Goal: Task Accomplishment & Management: Use online tool/utility

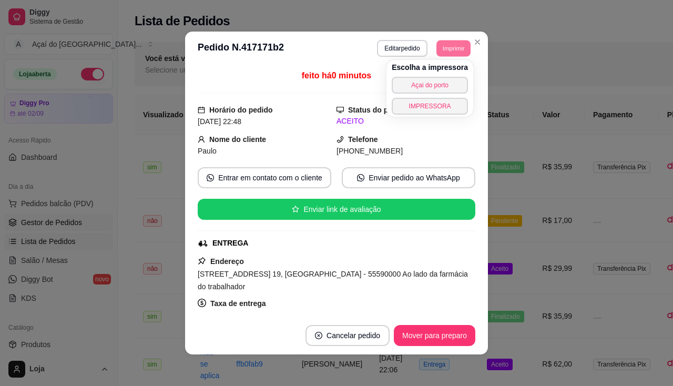
click at [63, 225] on span "Gestor de Pedidos" at bounding box center [51, 222] width 61 height 11
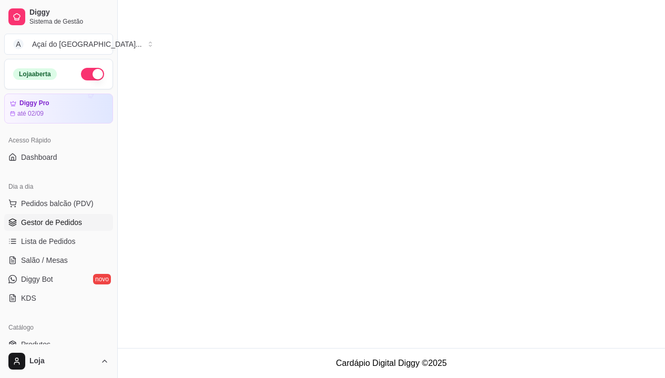
click at [63, 225] on span "Gestor de Pedidos" at bounding box center [51, 222] width 61 height 11
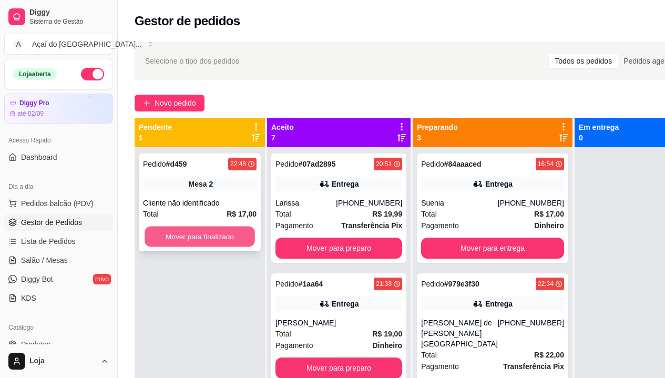
click at [214, 235] on button "Mover para finalizado" at bounding box center [199, 236] width 110 height 20
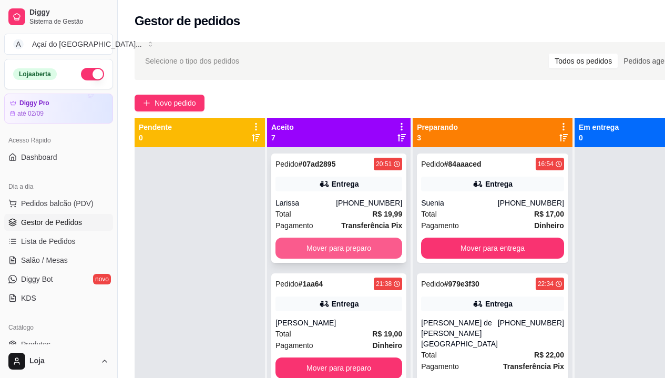
click at [318, 250] on button "Mover para preparo" at bounding box center [338, 248] width 127 height 21
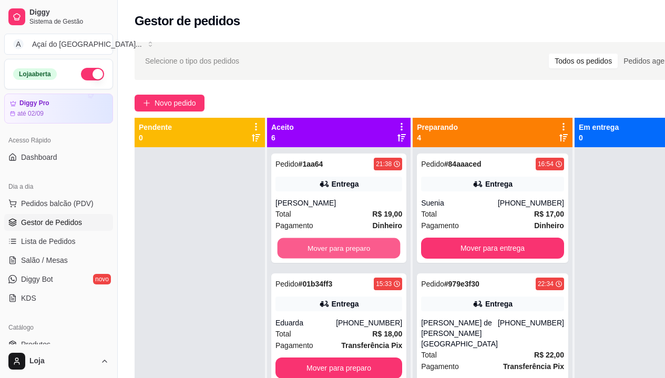
click at [318, 250] on button "Mover para preparo" at bounding box center [338, 248] width 123 height 20
click at [318, 250] on button "Mover para preparo" at bounding box center [338, 248] width 127 height 21
click at [318, 250] on button "Mover para preparo" at bounding box center [338, 248] width 123 height 20
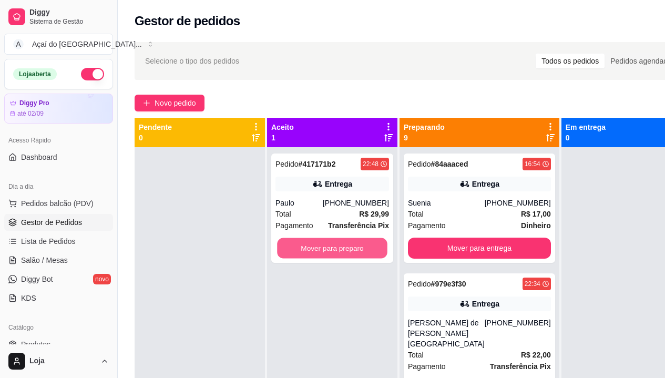
click at [318, 250] on button "Mover para preparo" at bounding box center [332, 248] width 110 height 20
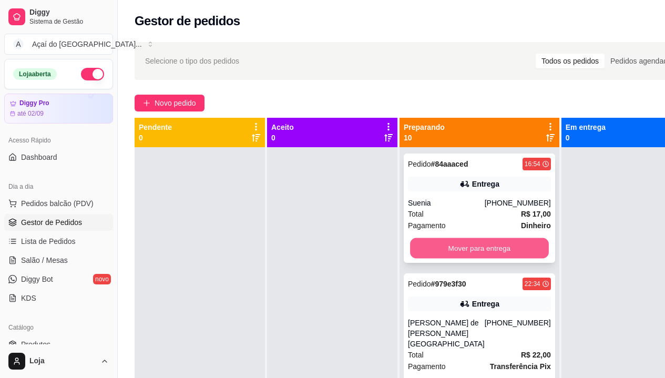
click at [427, 247] on button "Mover para entrega" at bounding box center [479, 248] width 139 height 20
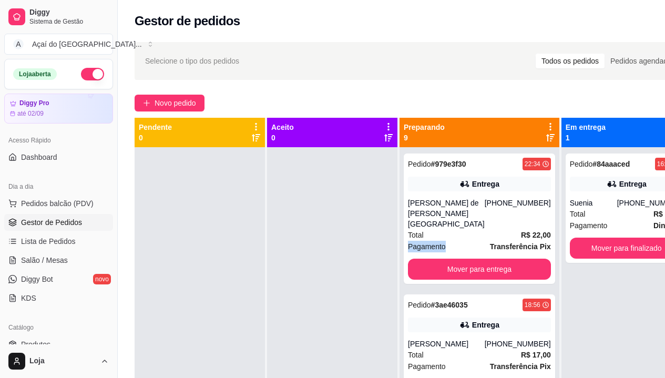
click at [427, 247] on span "Pagamento" at bounding box center [427, 247] width 38 height 12
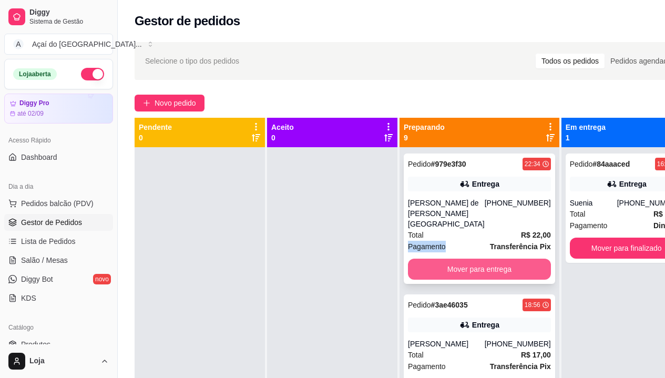
click at [478, 266] on button "Mover para entrega" at bounding box center [479, 269] width 143 height 21
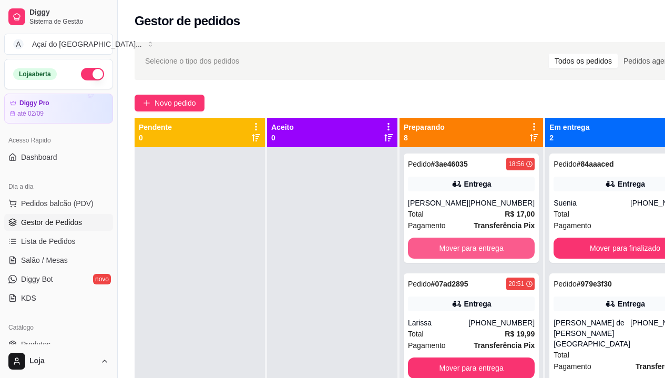
click at [475, 259] on button "Mover para entrega" at bounding box center [471, 248] width 127 height 21
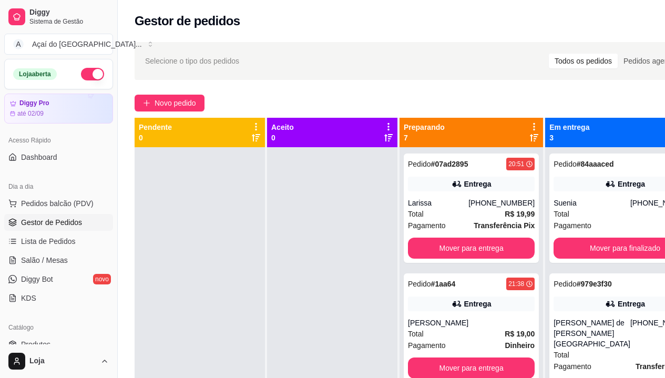
click at [475, 260] on div "Pedido # 07ad2895 20:51 Entrega Larissa [PHONE_NUMBER] Total R$ 19,99 Pagamento…" at bounding box center [471, 207] width 135 height 109
click at [502, 252] on button "Mover para entrega" at bounding box center [471, 248] width 123 height 20
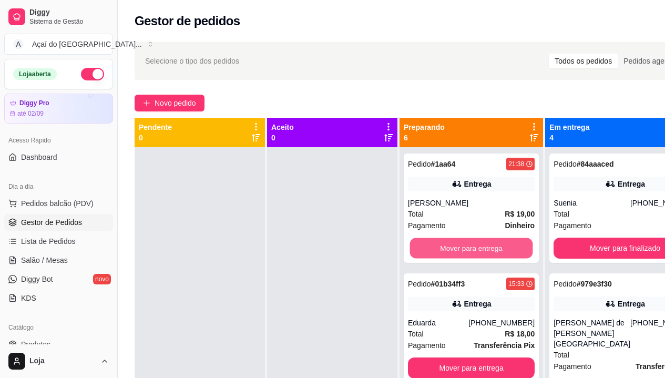
click at [502, 252] on button "Mover para entrega" at bounding box center [471, 248] width 123 height 20
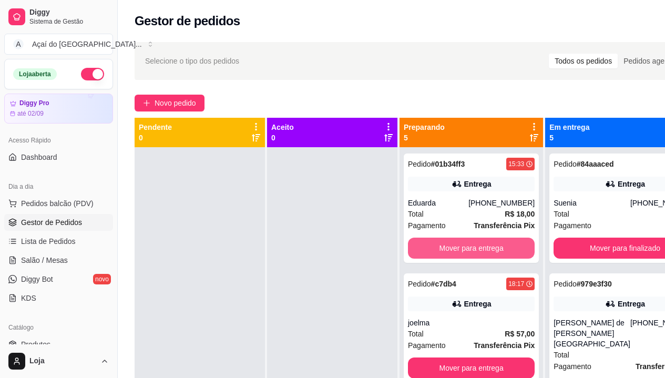
click at [502, 252] on button "Mover para entrega" at bounding box center [471, 248] width 127 height 21
click at [502, 252] on button "Mover para entrega" at bounding box center [471, 248] width 123 height 20
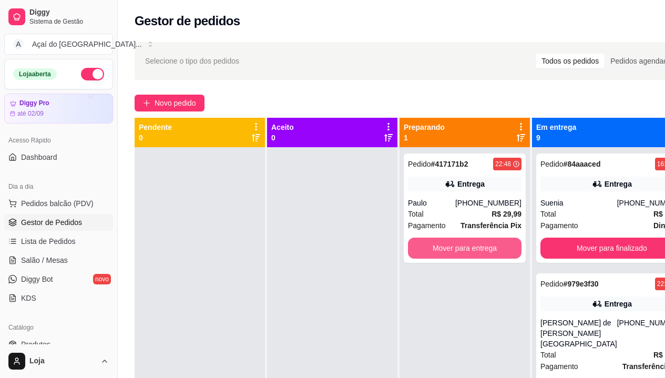
click at [502, 252] on button "Mover para entrega" at bounding box center [464, 248] width 113 height 21
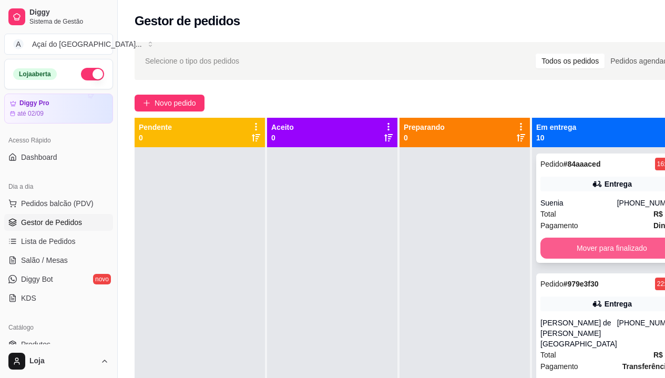
click at [585, 252] on button "Mover para finalizado" at bounding box center [611, 248] width 143 height 21
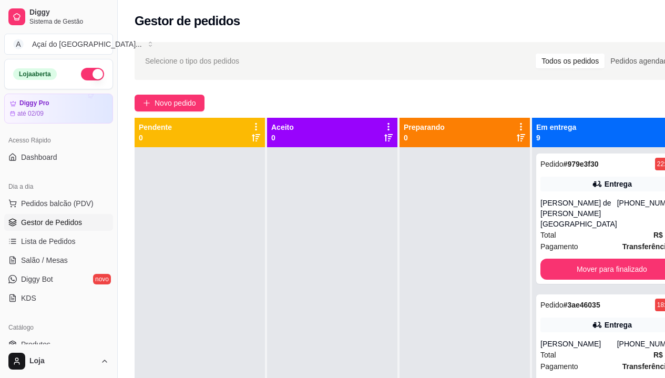
click at [585, 252] on div "Pedido # 979e3f30 22:34 Entrega Vitor [PERSON_NAME] de [PERSON_NAME] [PHONE_NUM…" at bounding box center [611, 218] width 151 height 130
click at [585, 267] on button "Mover para finalizado" at bounding box center [611, 269] width 143 height 21
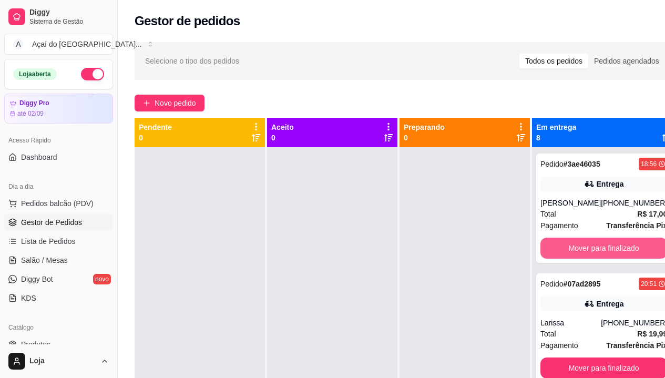
click at [585, 259] on button "Mover para finalizado" at bounding box center [603, 248] width 127 height 21
click at [597, 249] on button "Mover para finalizado" at bounding box center [603, 248] width 127 height 21
click at [597, 249] on button "Mover para finalizado" at bounding box center [603, 248] width 123 height 20
click at [597, 249] on button "Mover para finalizado" at bounding box center [603, 248] width 127 height 21
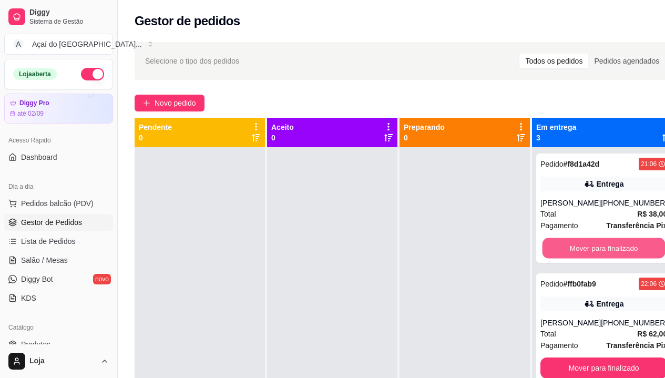
click at [597, 249] on button "Mover para finalizado" at bounding box center [603, 248] width 123 height 20
click at [597, 249] on button "Mover para finalizado" at bounding box center [603, 248] width 127 height 21
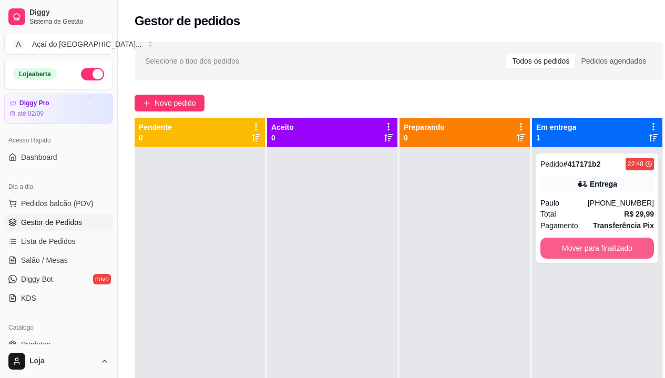
click at [597, 249] on button "Mover para finalizado" at bounding box center [596, 248] width 113 height 21
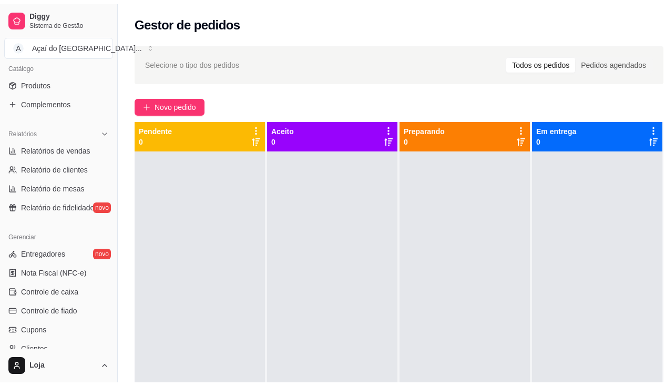
scroll to position [368, 0]
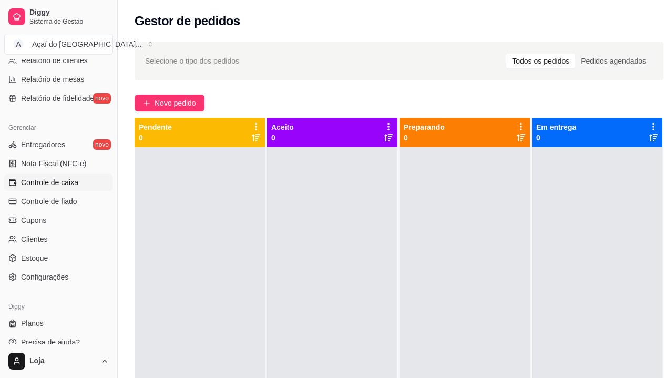
click at [57, 190] on link "Controle de caixa" at bounding box center [58, 182] width 109 height 17
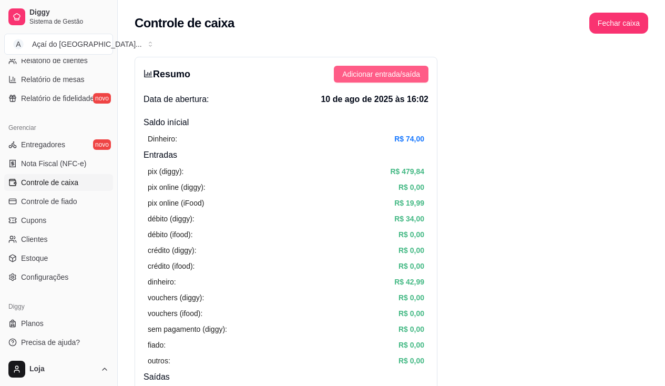
click at [398, 70] on span "Adicionar entrada/saída" at bounding box center [381, 74] width 78 height 12
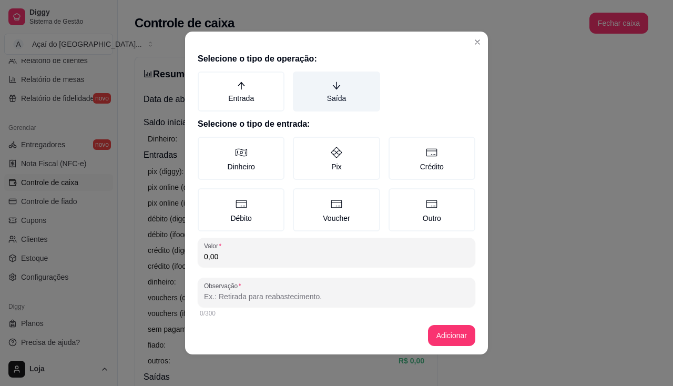
click at [323, 96] on label "Saída" at bounding box center [336, 91] width 87 height 40
click at [301, 79] on button "Saída" at bounding box center [296, 75] width 8 height 8
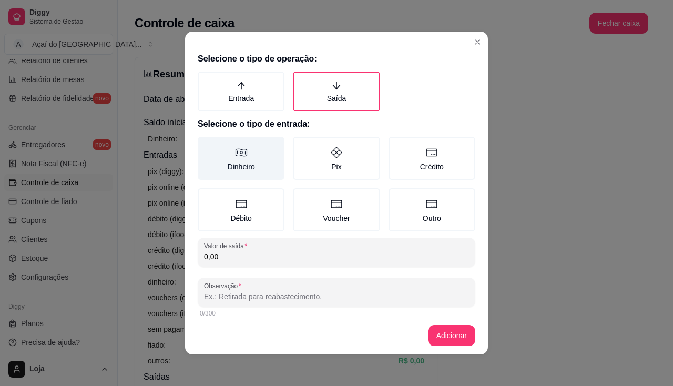
click at [238, 173] on label "Dinheiro" at bounding box center [241, 158] width 87 height 43
click at [205, 144] on button "Dinheiro" at bounding box center [201, 140] width 8 height 8
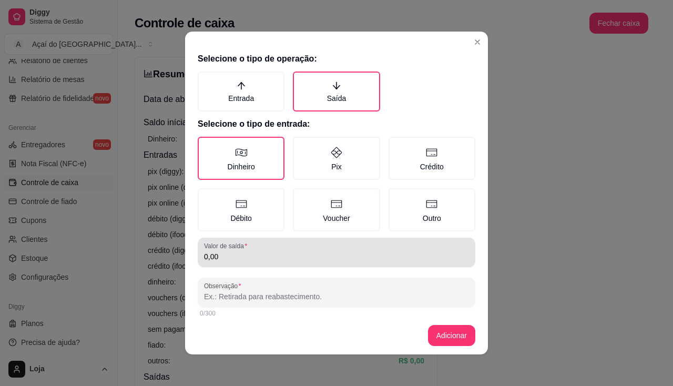
click at [244, 254] on input "0,00" at bounding box center [336, 256] width 265 height 11
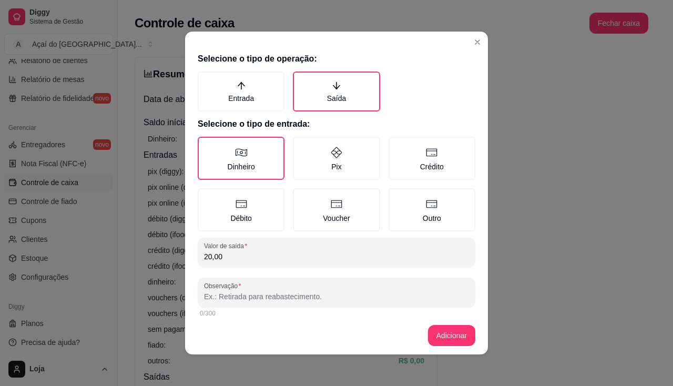
type input "20,00"
drag, startPoint x: 241, startPoint y: 292, endPoint x: 241, endPoint y: 300, distance: 7.9
click at [241, 294] on input "Observação" at bounding box center [336, 296] width 265 height 11
type input "gasolina"
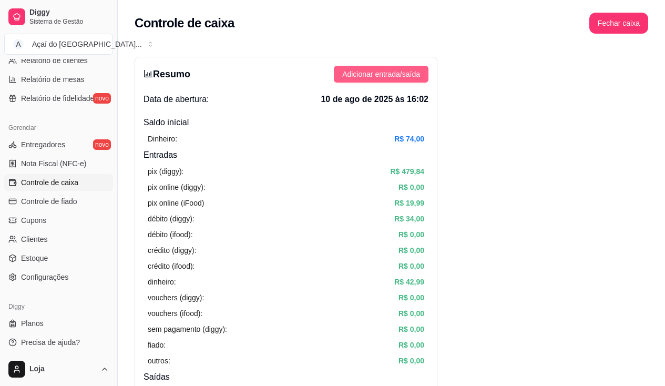
click at [374, 76] on span "Adicionar entrada/saída" at bounding box center [381, 74] width 78 height 12
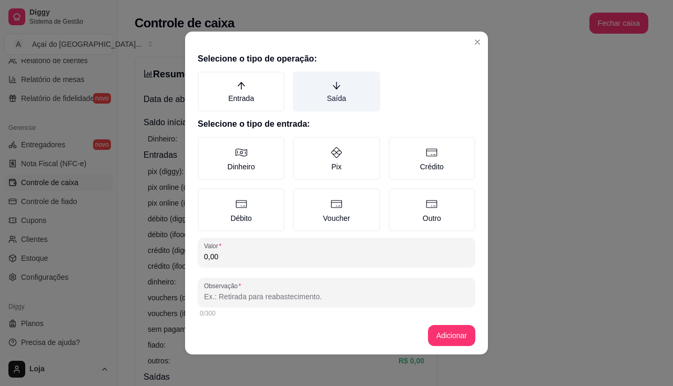
click at [332, 100] on label "Saída" at bounding box center [336, 91] width 87 height 40
click at [301, 79] on button "Saída" at bounding box center [296, 75] width 8 height 8
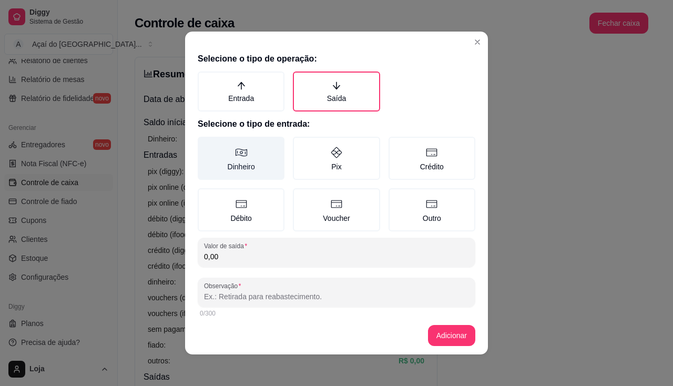
click at [236, 161] on label "Dinheiro" at bounding box center [241, 158] width 87 height 43
click at [205, 144] on button "Dinheiro" at bounding box center [201, 140] width 8 height 8
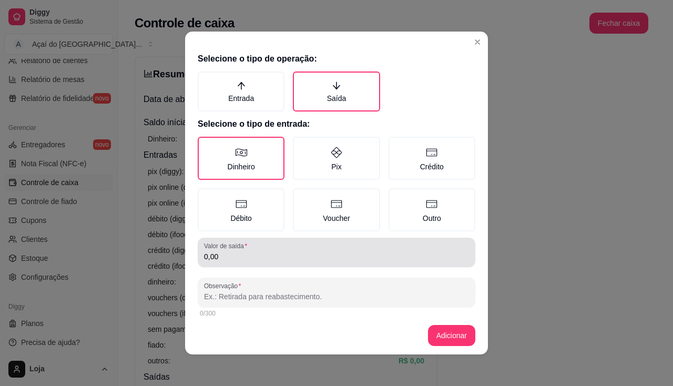
click at [232, 247] on label "Valor de saída" at bounding box center [227, 245] width 47 height 9
click at [232, 251] on input "0,00" at bounding box center [336, 256] width 265 height 11
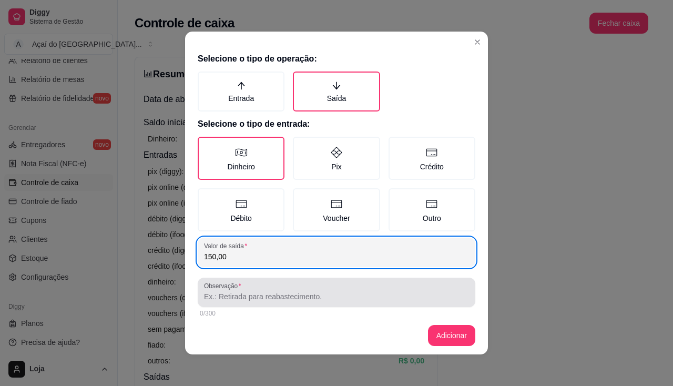
type input "150,00"
click at [260, 292] on input "Observação" at bounding box center [336, 296] width 265 height 11
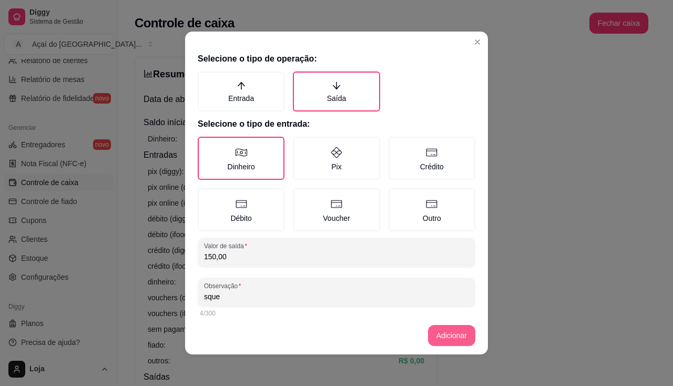
type input "sque"
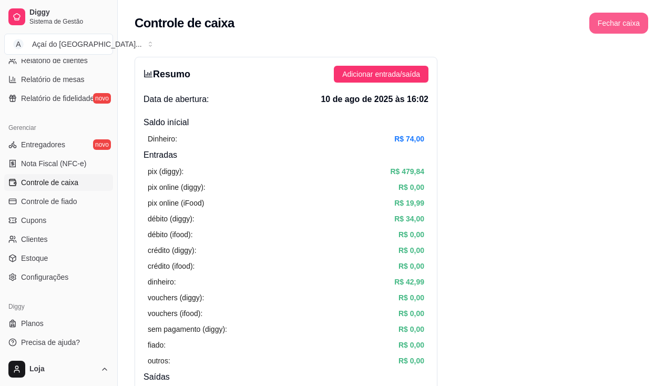
click at [620, 28] on button "Fechar caixa" at bounding box center [618, 23] width 59 height 21
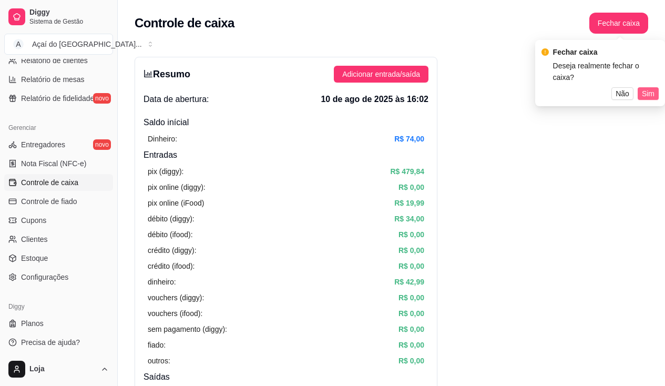
click at [648, 88] on span "Sim" at bounding box center [648, 94] width 13 height 12
